Goal: Task Accomplishment & Management: Manage account settings

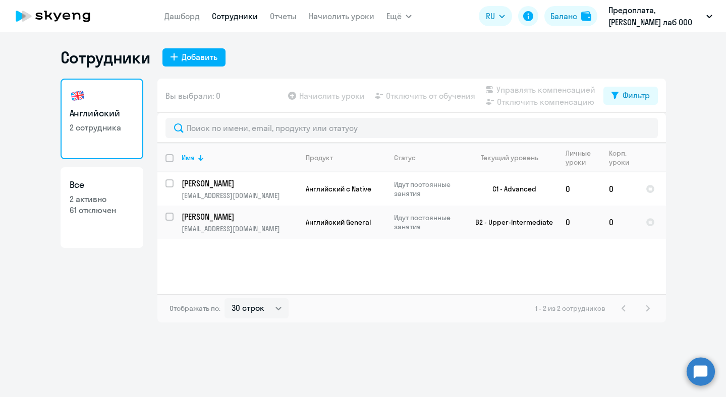
select select "30"
click at [167, 219] on input "select row 22640542" at bounding box center [175, 223] width 20 height 20
checkbox input "true"
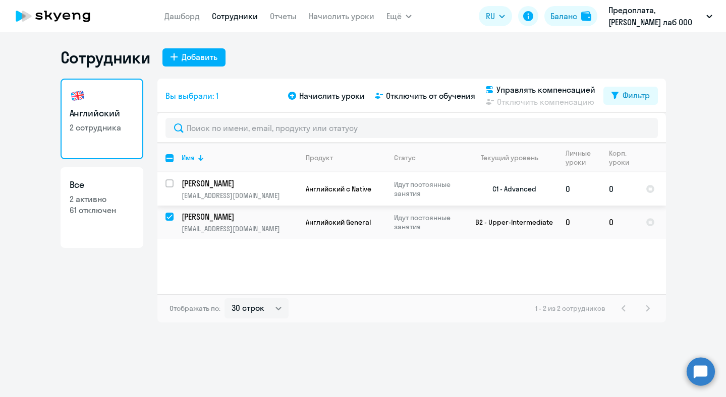
click at [173, 186] on input "select row 24035703" at bounding box center [175, 190] width 20 height 20
checkbox input "true"
click at [436, 97] on span "Отключить от обучения" at bounding box center [430, 96] width 89 height 12
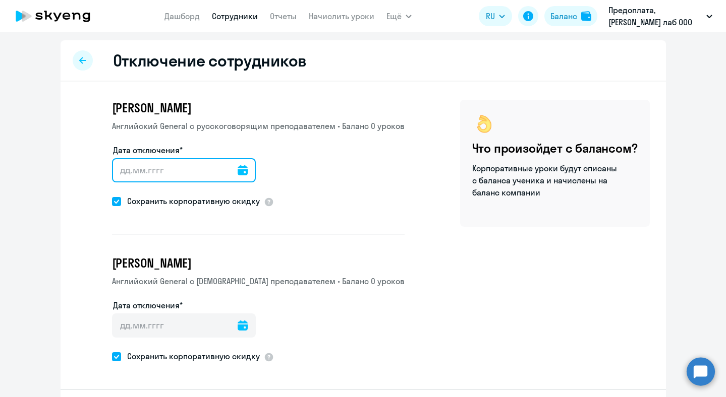
click at [165, 169] on input "Дата отключения*" at bounding box center [184, 170] width 144 height 24
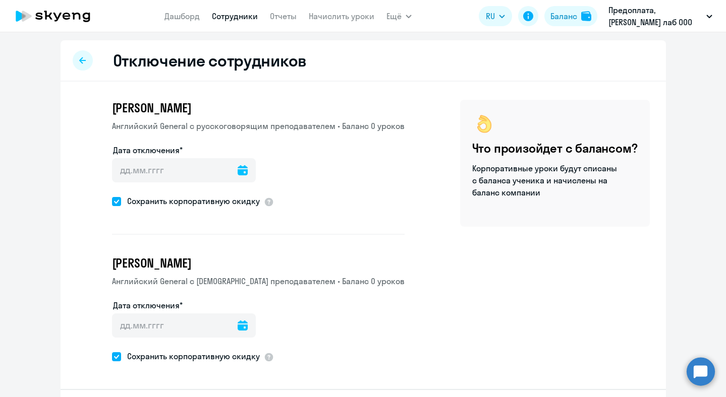
click at [238, 173] on icon at bounding box center [243, 170] width 10 height 10
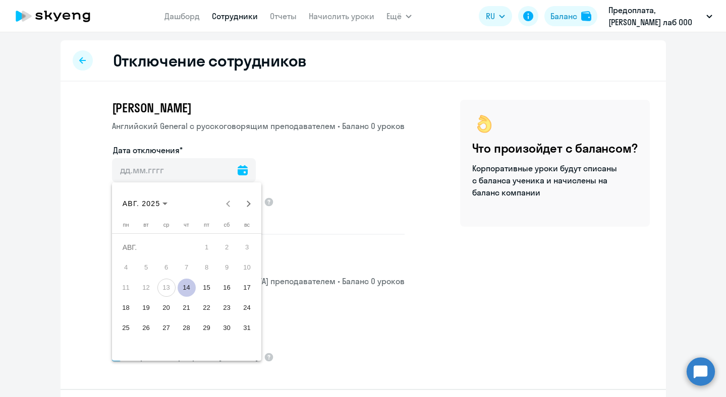
click at [187, 282] on span "14" at bounding box center [187, 288] width 18 height 18
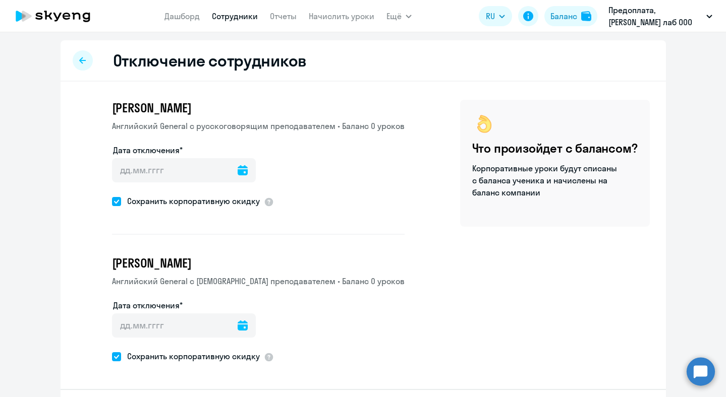
type input "[DATE]"
click at [238, 325] on icon at bounding box center [243, 326] width 10 height 10
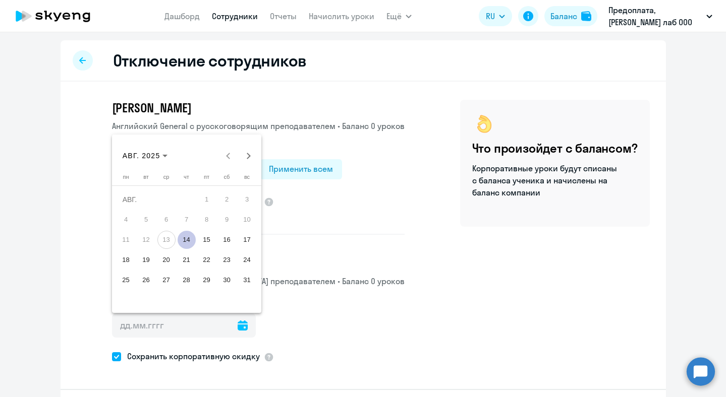
click at [192, 238] on span "14" at bounding box center [187, 240] width 18 height 18
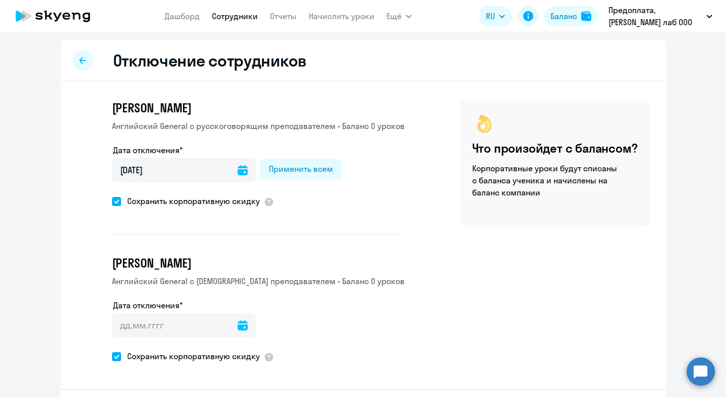
type input "[DATE]"
click at [128, 200] on span "Сохранить корпоративную скидку" at bounding box center [190, 201] width 139 height 12
click at [112, 201] on input "Сохранить корпоративную скидку" at bounding box center [111, 201] width 1 height 1
checkbox input "false"
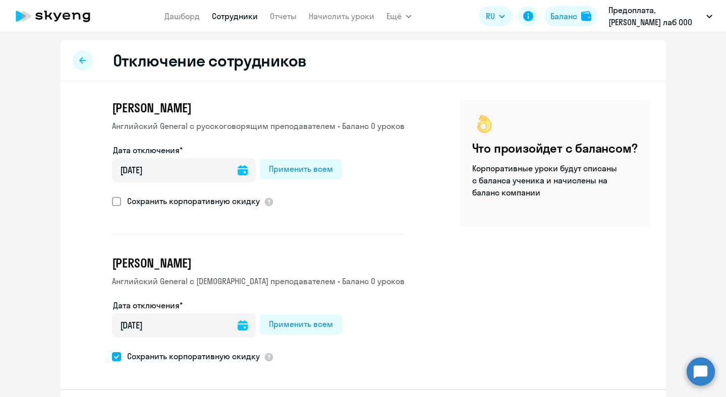
scroll to position [36, 0]
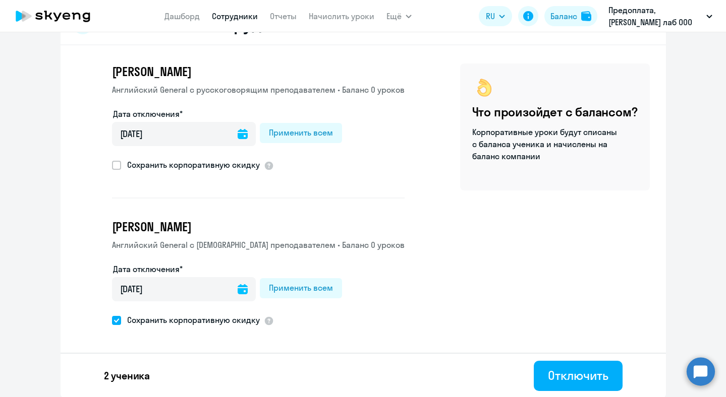
click at [153, 328] on div "[PERSON_NAME] Английский General с [DEMOGRAPHIC_DATA] преподавателем • Баланс 0…" at bounding box center [363, 221] width 605 height 353
click at [155, 325] on span "Сохранить корпоративную скидку" at bounding box center [190, 320] width 139 height 12
click at [112, 321] on input "Сохранить корпоративную скидку" at bounding box center [111, 320] width 1 height 1
checkbox input "false"
click at [619, 368] on button "Отключить" at bounding box center [578, 376] width 88 height 30
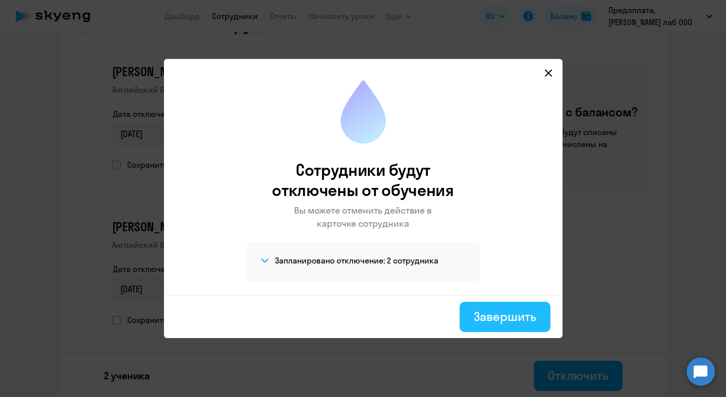
click at [517, 310] on div "Завершить" at bounding box center [505, 317] width 62 height 16
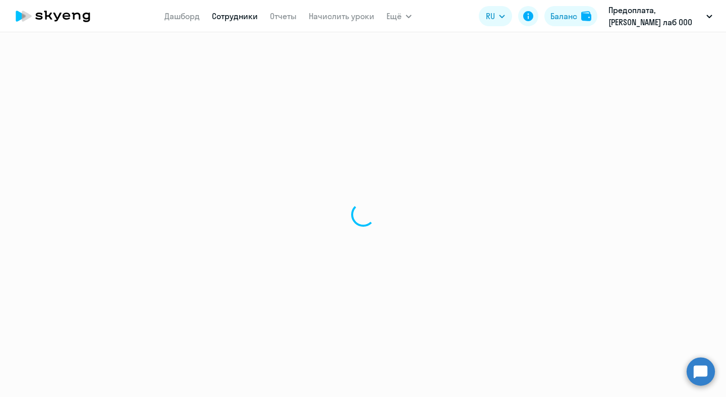
select select "30"
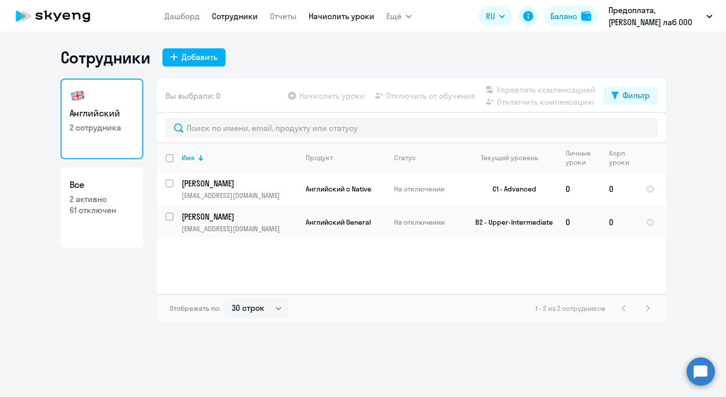
click at [326, 21] on link "Начислить уроки" at bounding box center [342, 16] width 66 height 10
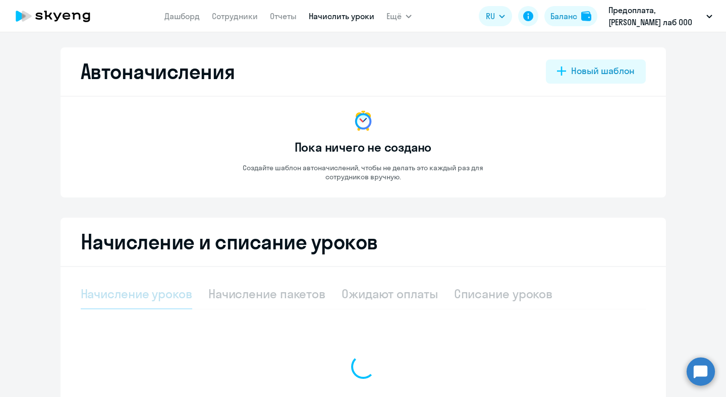
select select "10"
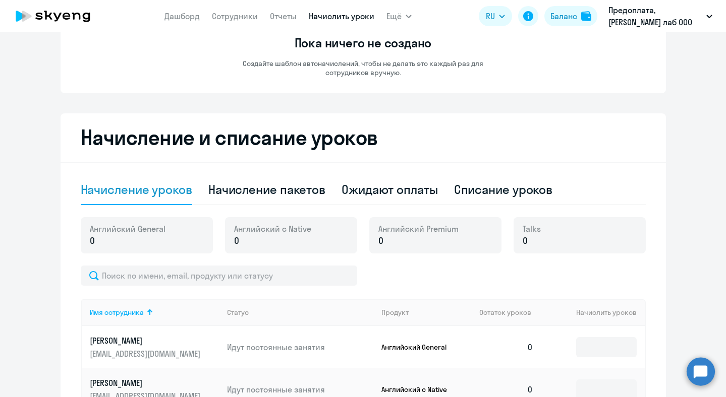
scroll to position [178, 0]
